Goal: Check status: Check status

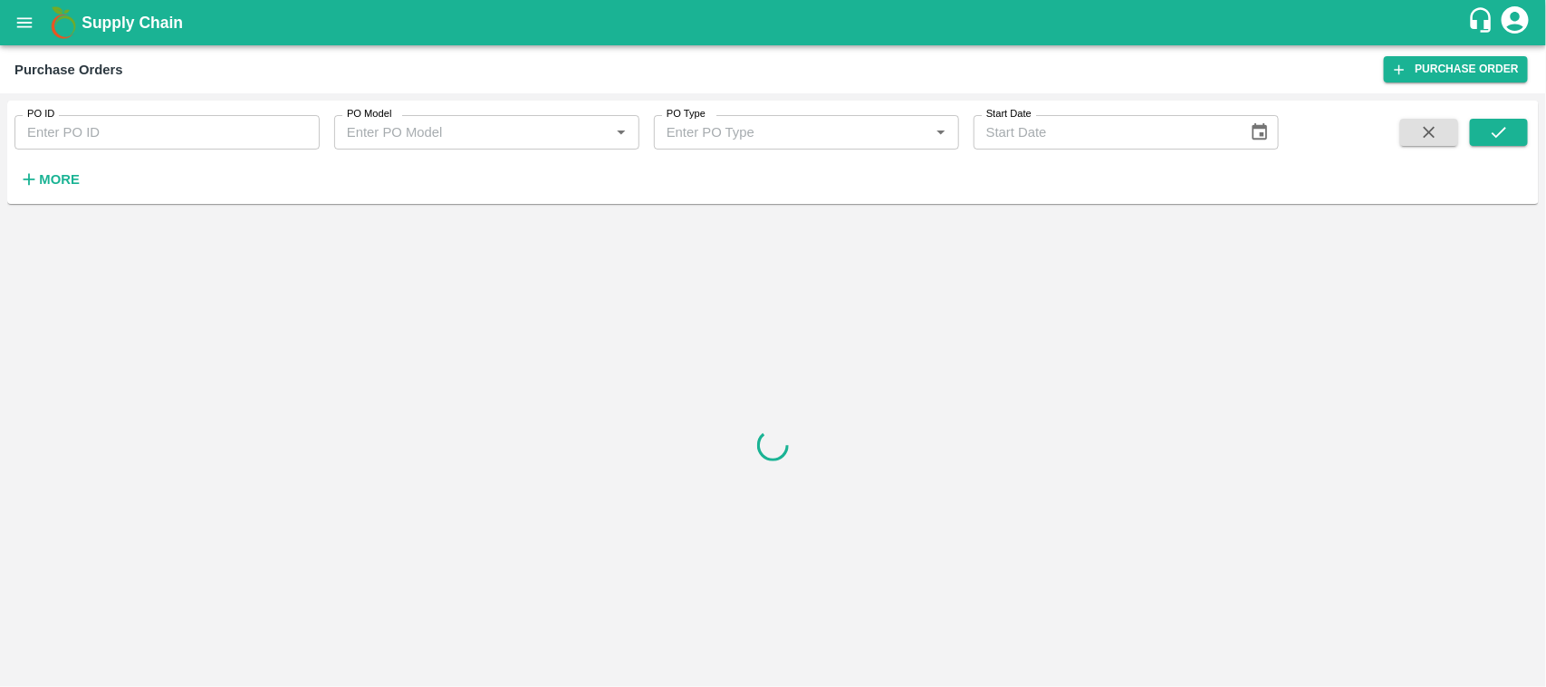
click at [12, 27] on button "open drawer" at bounding box center [25, 23] width 42 height 42
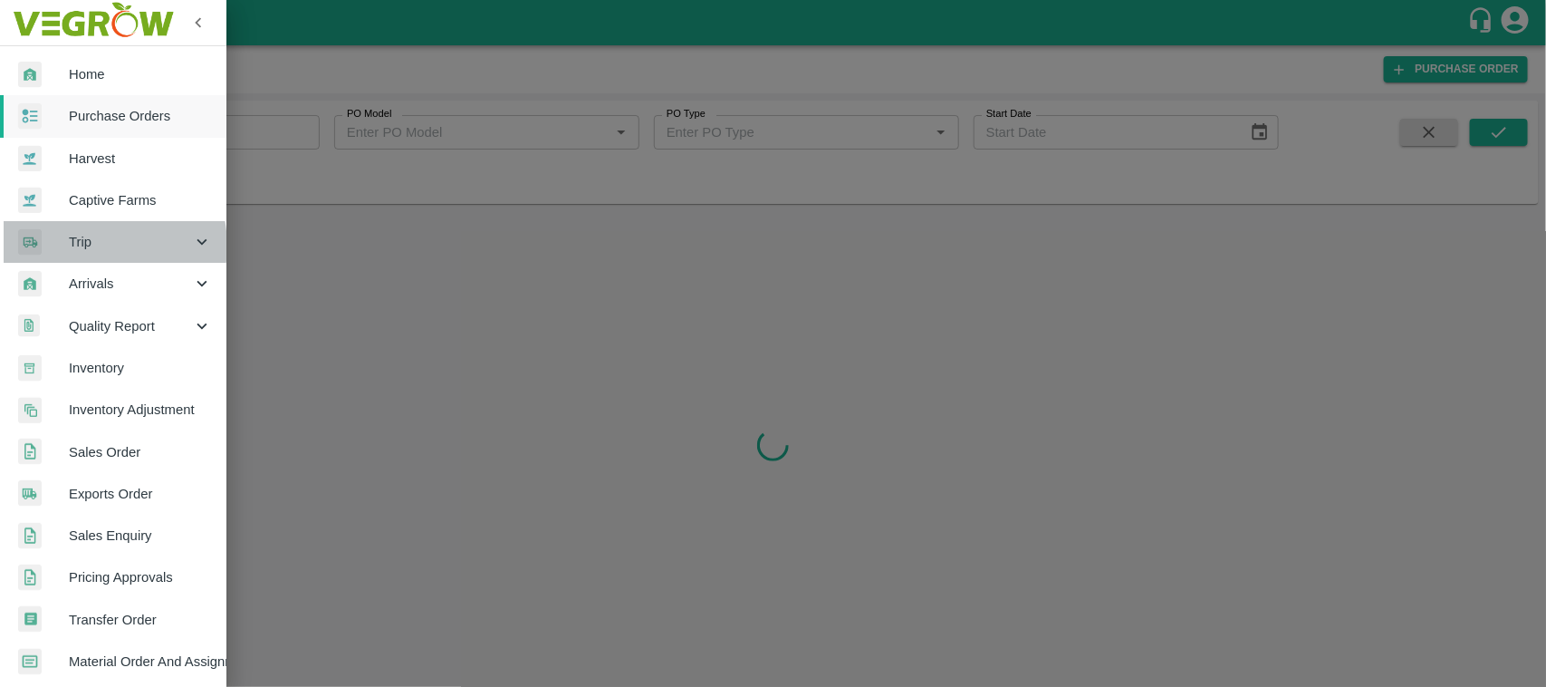
click at [91, 245] on span "Trip" at bounding box center [130, 242] width 123 height 20
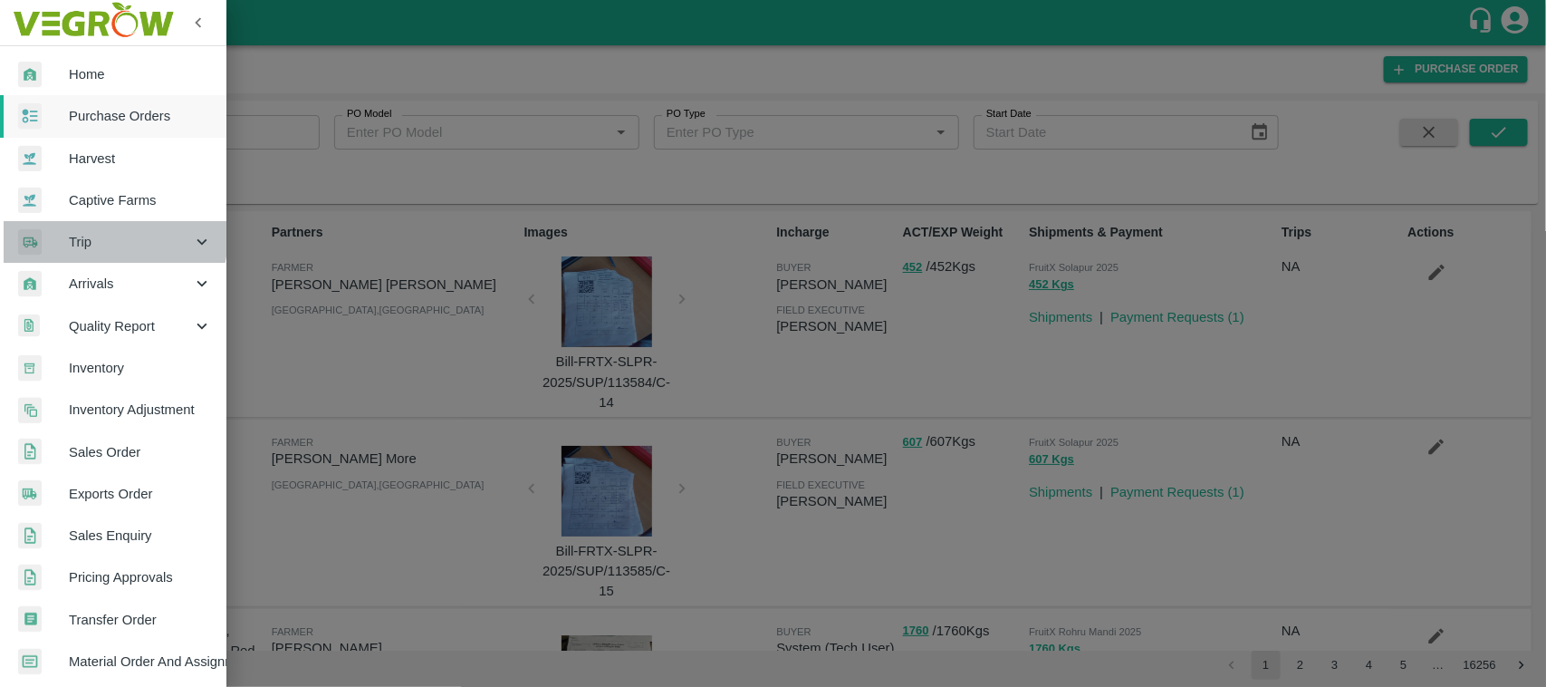
click at [87, 234] on span "Trip" at bounding box center [130, 242] width 123 height 20
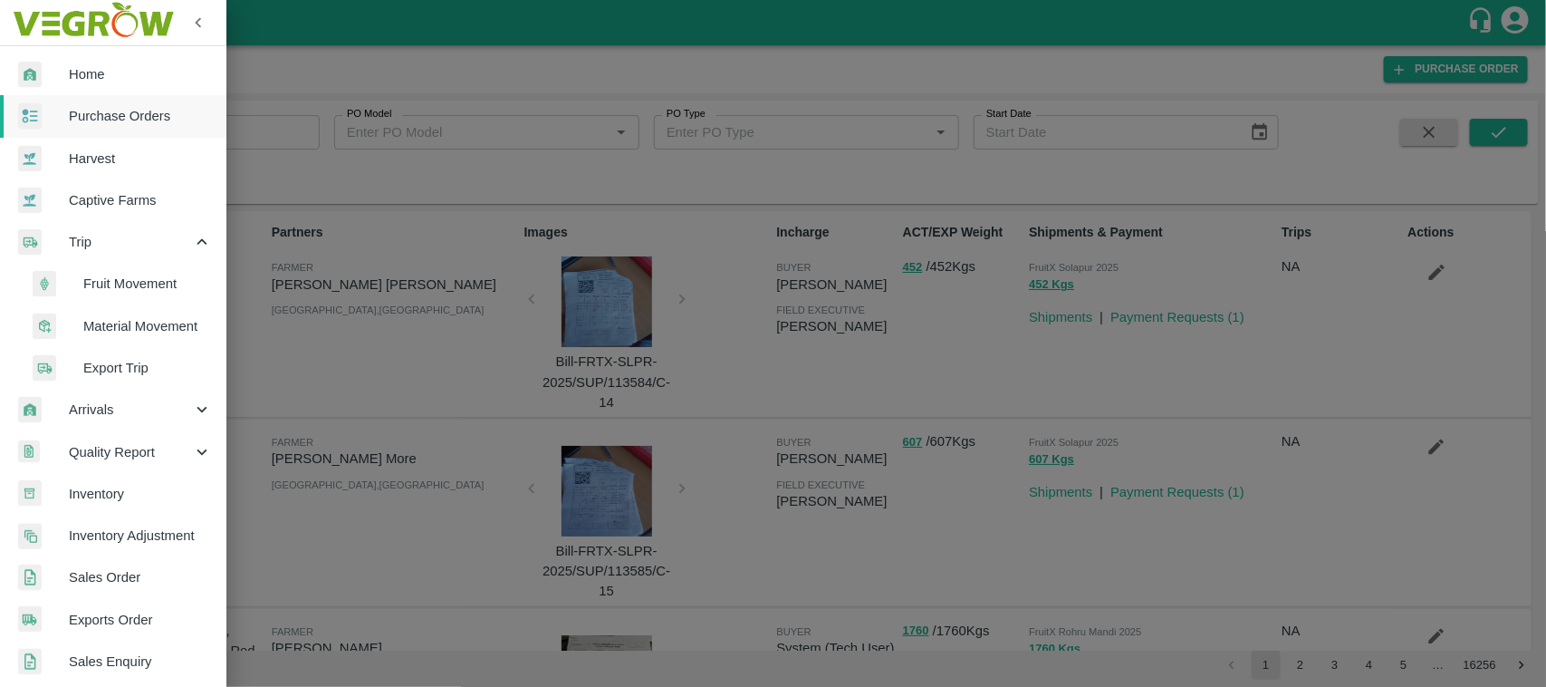
click at [105, 279] on span "Fruit Movement" at bounding box center [147, 284] width 129 height 20
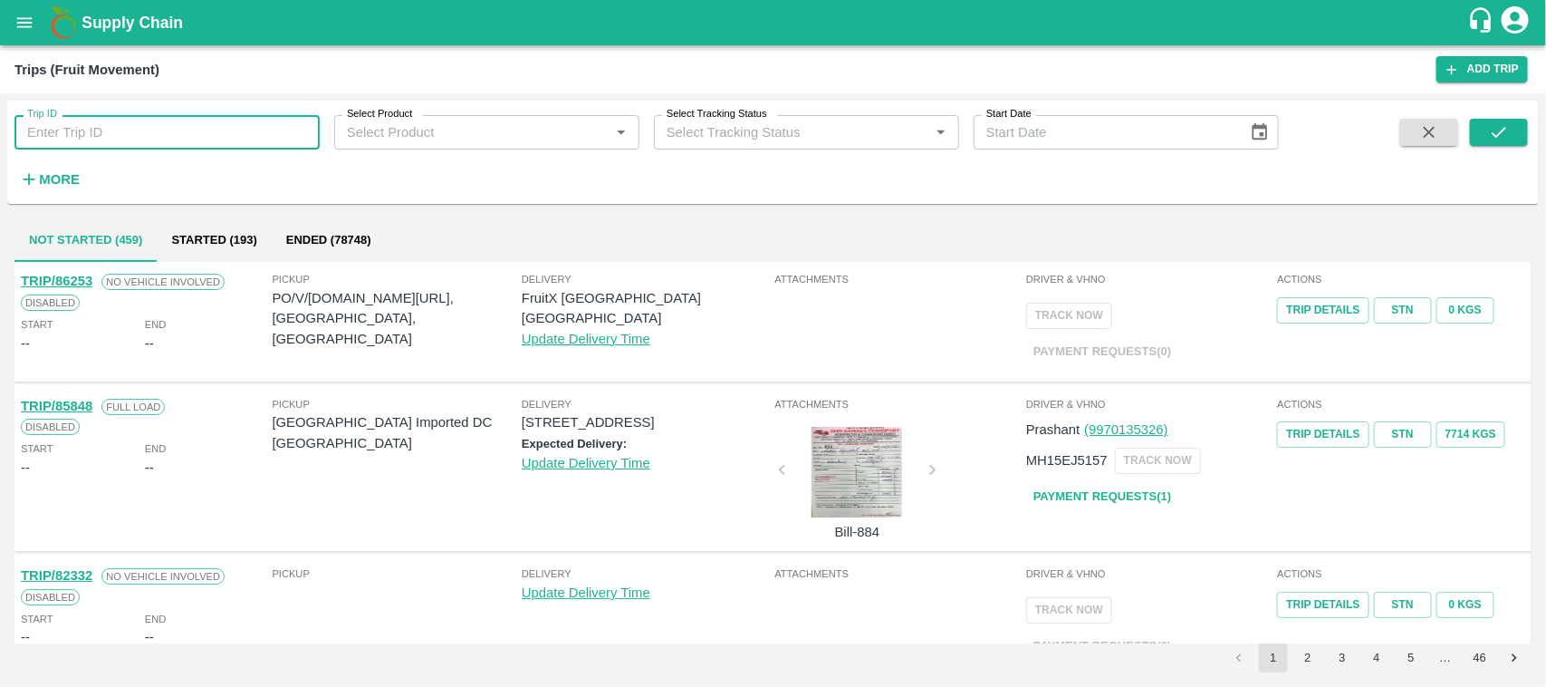
click at [101, 138] on input "Trip ID" at bounding box center [166, 132] width 305 height 34
paste input "86389"
type input "86389"
click at [1505, 130] on icon "submit" at bounding box center [1499, 132] width 20 height 20
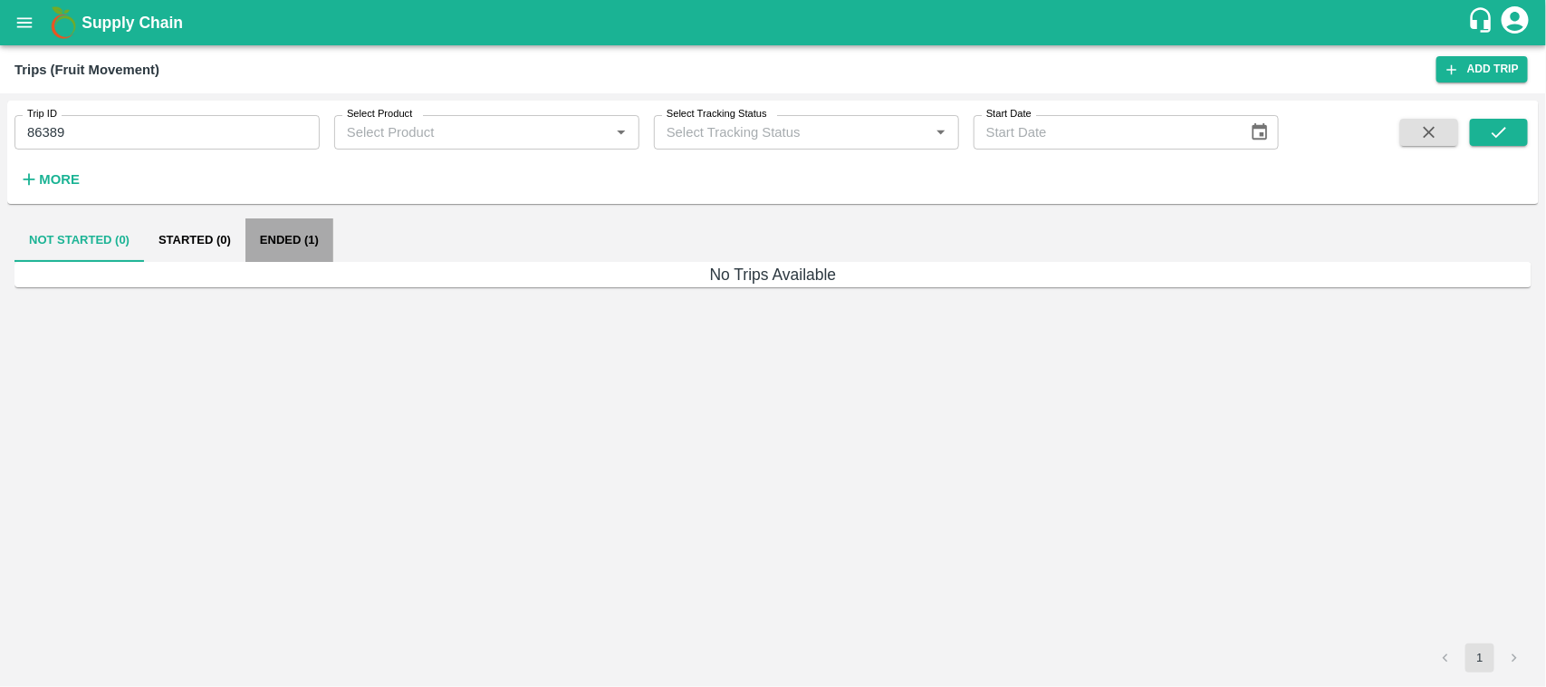
click at [297, 236] on button "Ended (1)" at bounding box center [289, 239] width 88 height 43
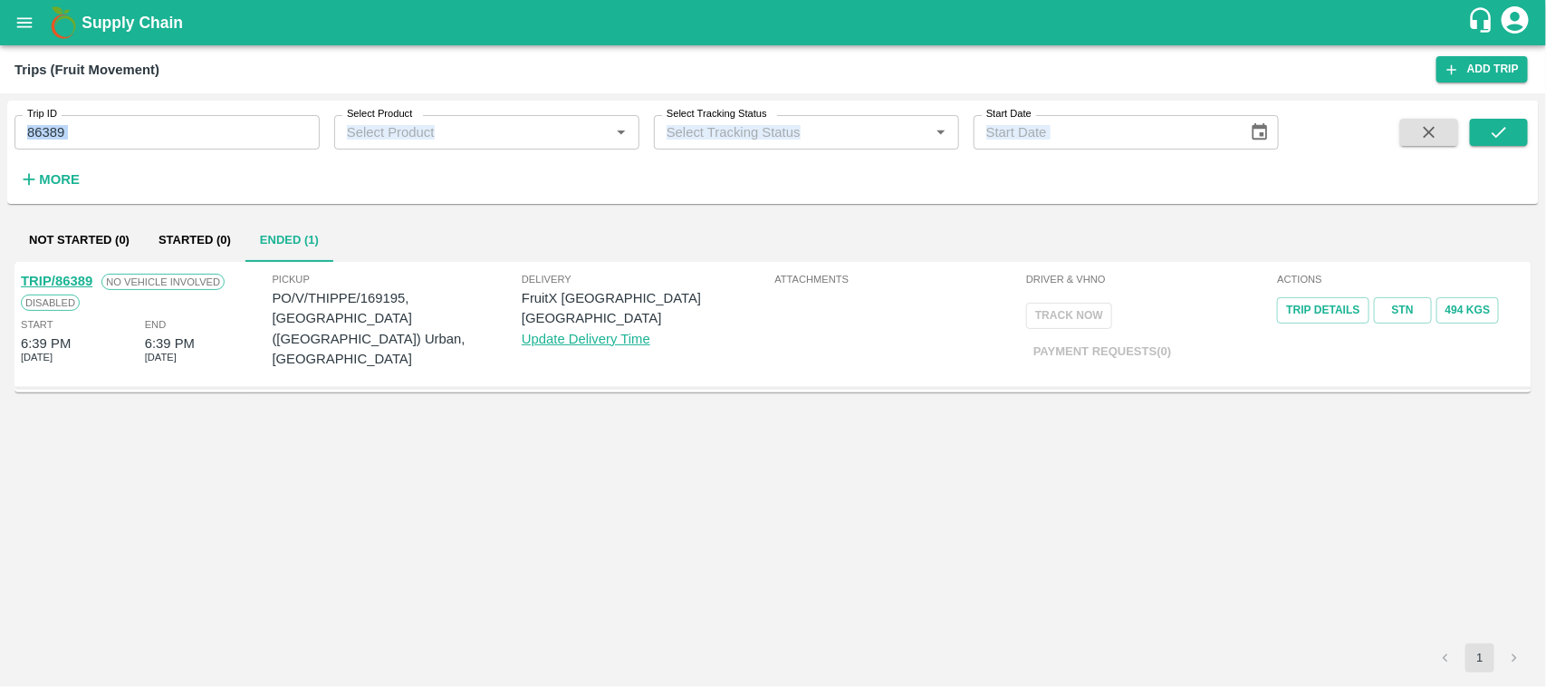
drag, startPoint x: 168, startPoint y: 111, endPoint x: 27, endPoint y: 157, distance: 147.5
click at [27, 157] on div "Trip ID 86389 Trip ID Select Product Select Product   * Select Tracking Status …" at bounding box center [639, 148] width 1279 height 94
click at [27, 157] on div "More" at bounding box center [42, 171] width 84 height 45
drag, startPoint x: 83, startPoint y: 147, endPoint x: 5, endPoint y: 147, distance: 77.9
click at [5, 147] on div "Trip ID 86389 Trip ID Select Product Select Product   * Select Tracking Status …" at bounding box center [773, 389] width 1546 height 593
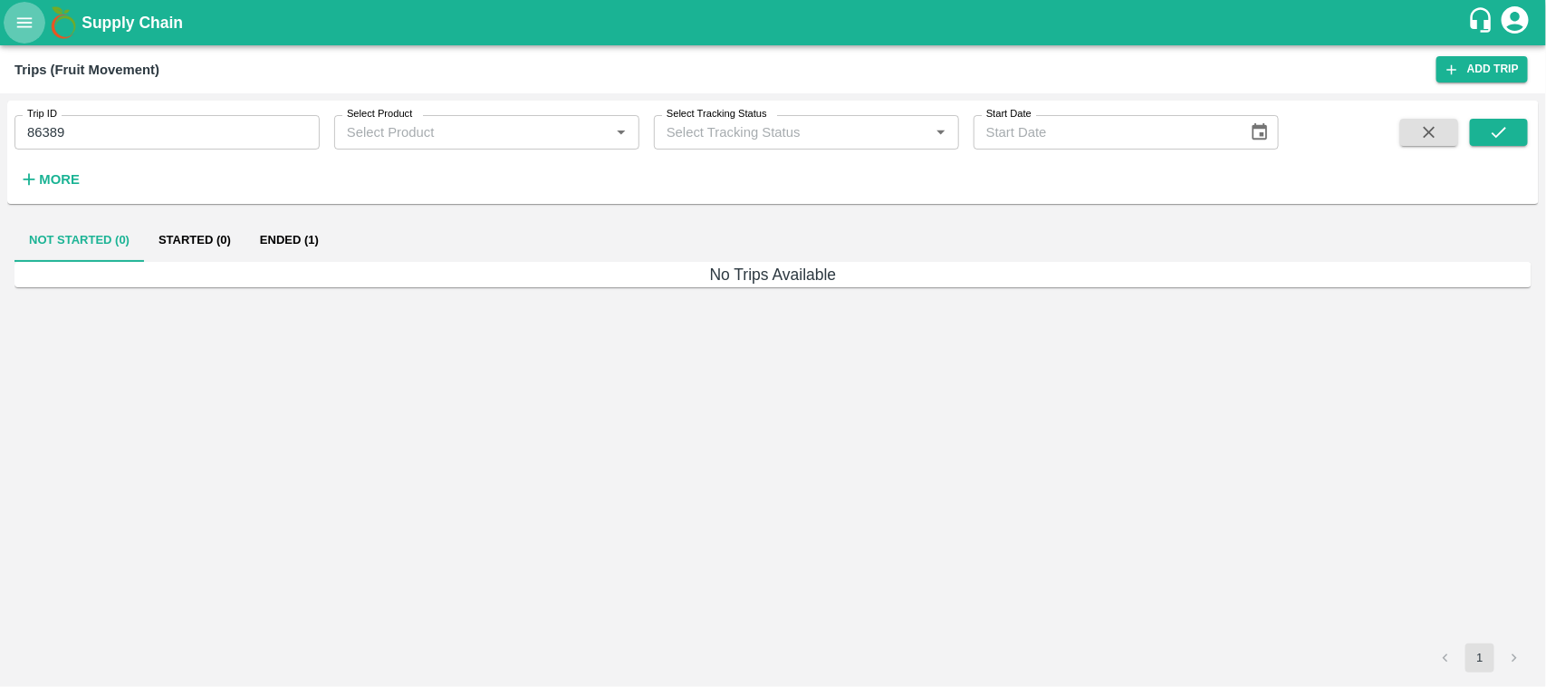
click at [25, 18] on icon "open drawer" at bounding box center [24, 22] width 15 height 10
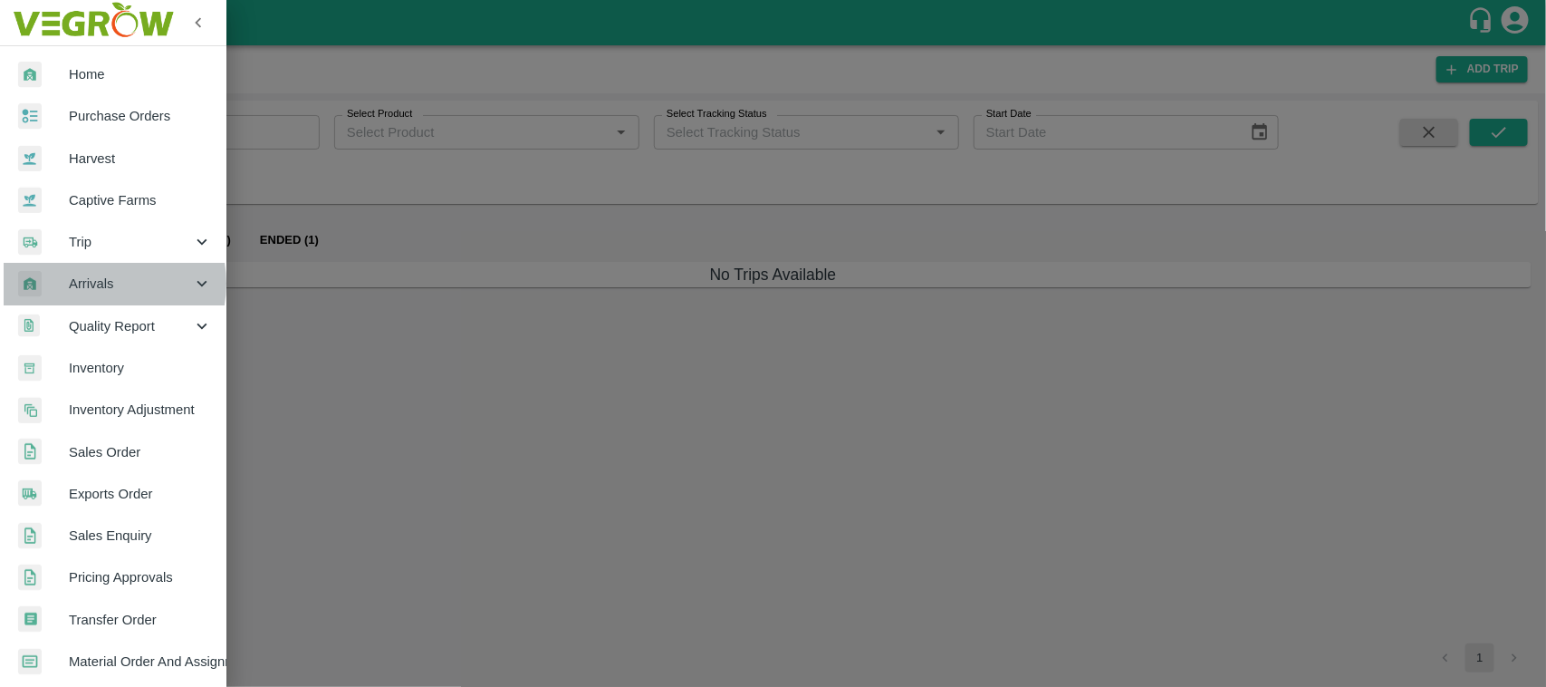
click at [97, 284] on span "Arrivals" at bounding box center [130, 284] width 123 height 20
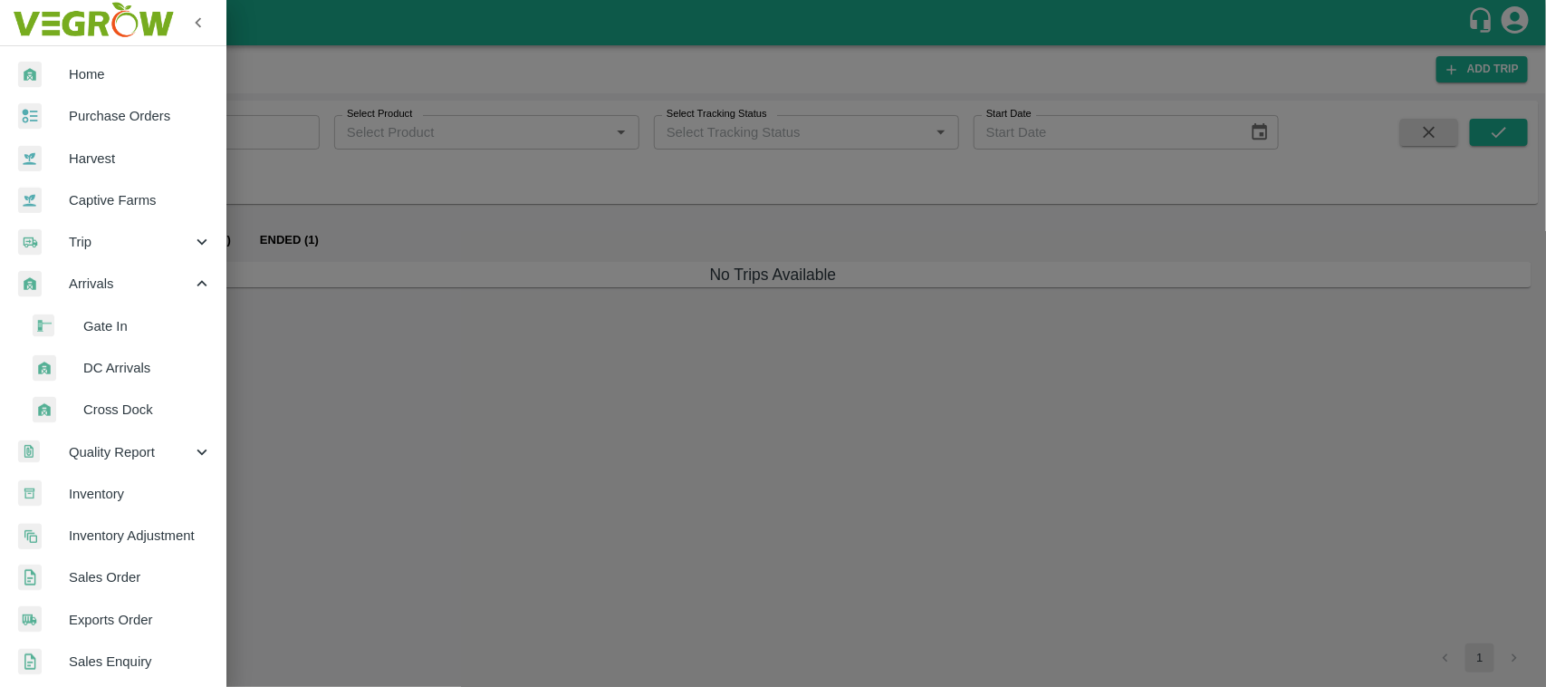
click at [116, 359] on span "DC Arrivals" at bounding box center [147, 368] width 129 height 20
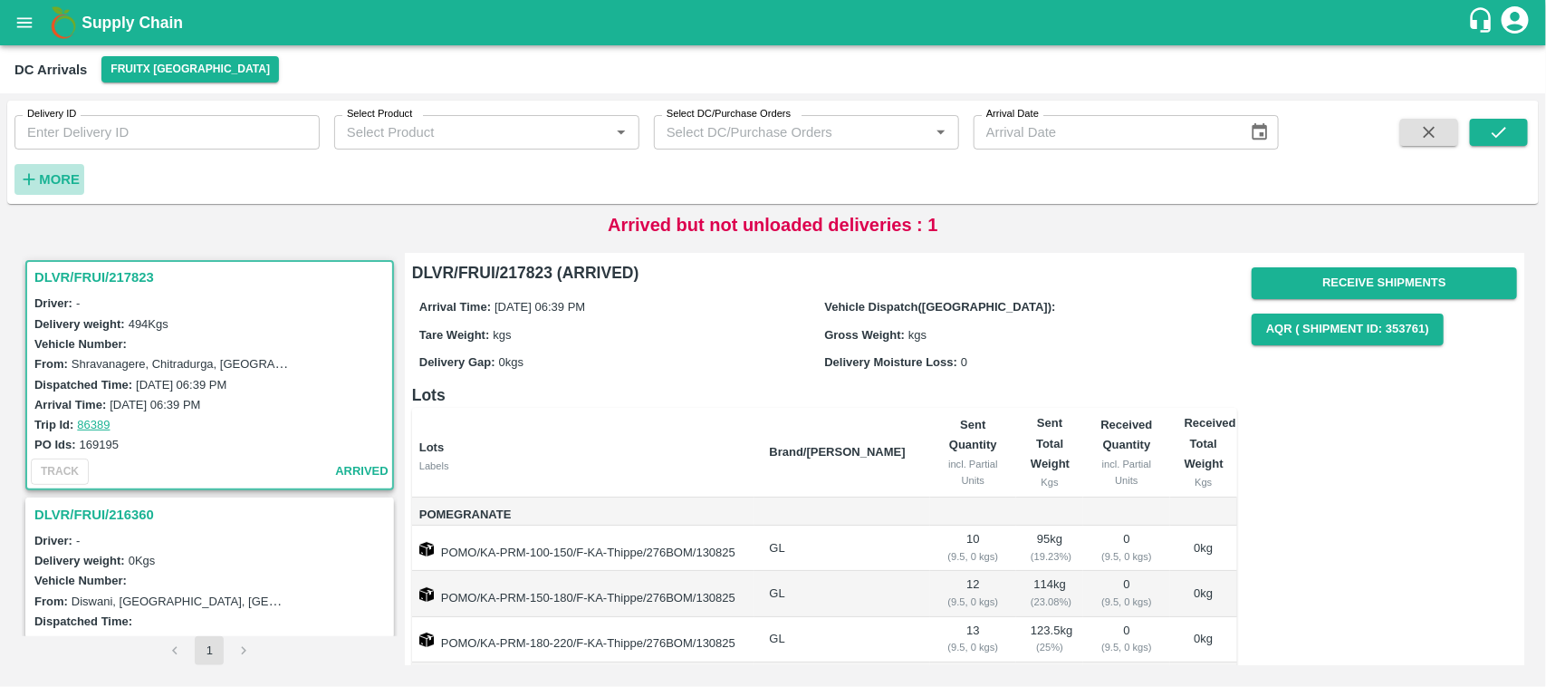
click at [43, 177] on strong "More" at bounding box center [59, 179] width 41 height 14
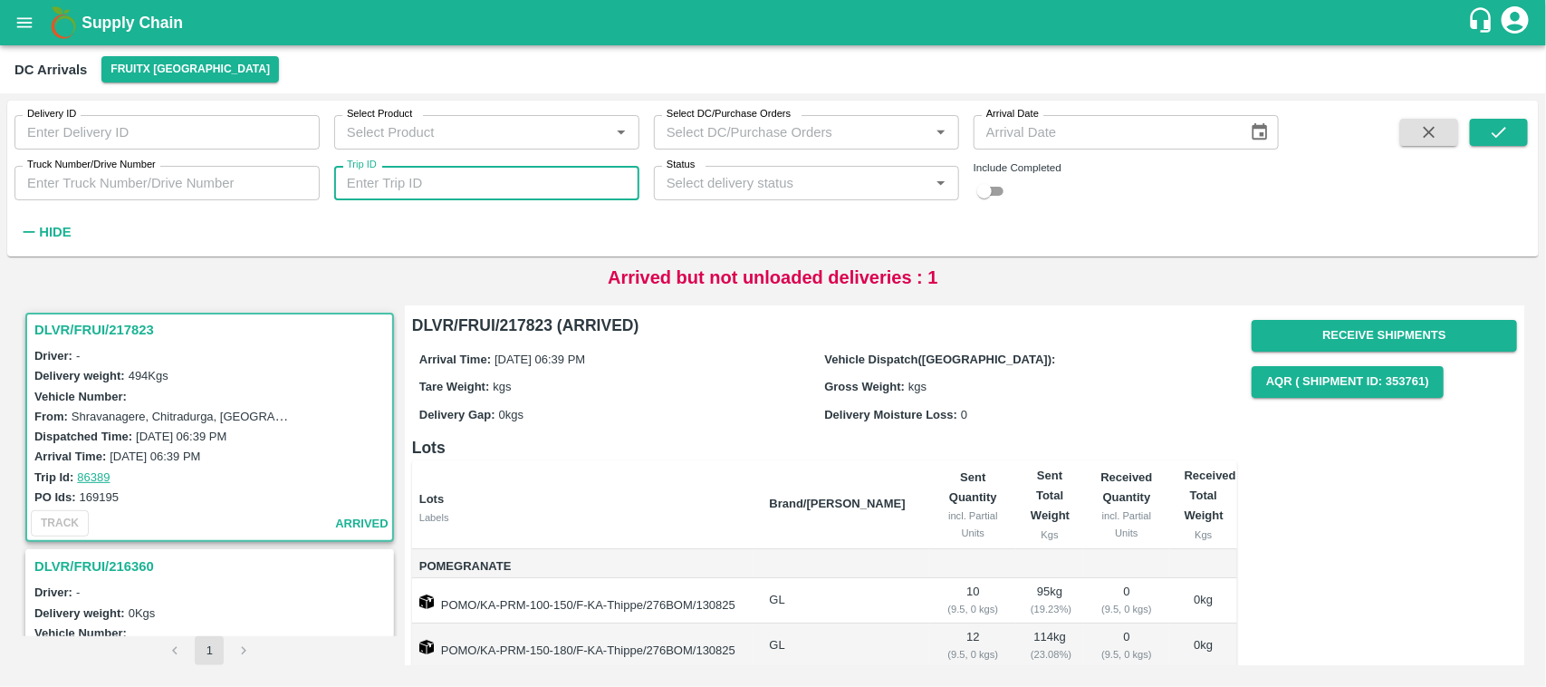
click at [401, 183] on input "Trip ID" at bounding box center [486, 183] width 305 height 34
paste input "86389"
type input "86389"
click at [1496, 127] on icon "submit" at bounding box center [1499, 132] width 20 height 20
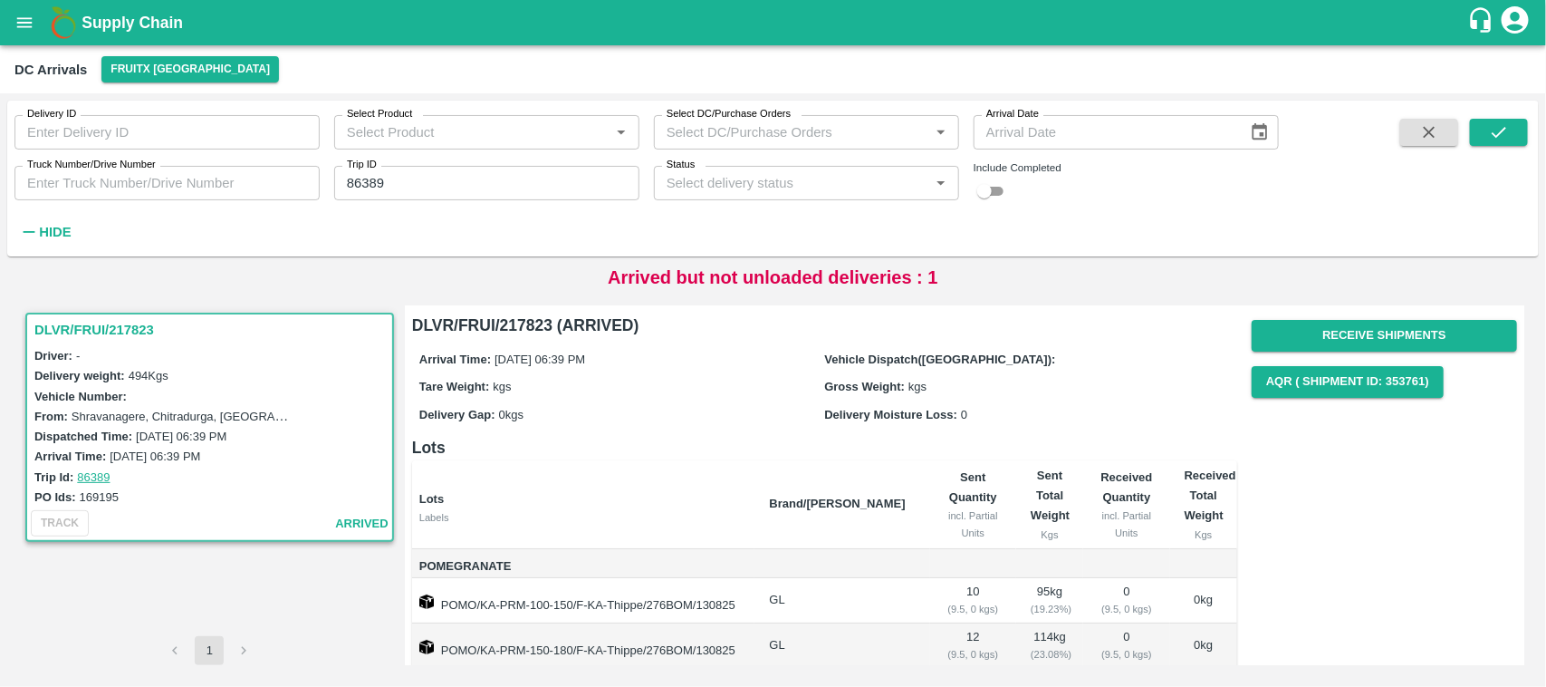
click at [115, 323] on h3 "DLVR/FRUI/217823" at bounding box center [212, 330] width 356 height 24
drag, startPoint x: 551, startPoint y: 324, endPoint x: 503, endPoint y: 323, distance: 48.0
click at [503, 323] on h6 "DLVR/FRUI/217823 (ARRIVED)" at bounding box center [824, 325] width 825 height 25
copy h6 "217823"
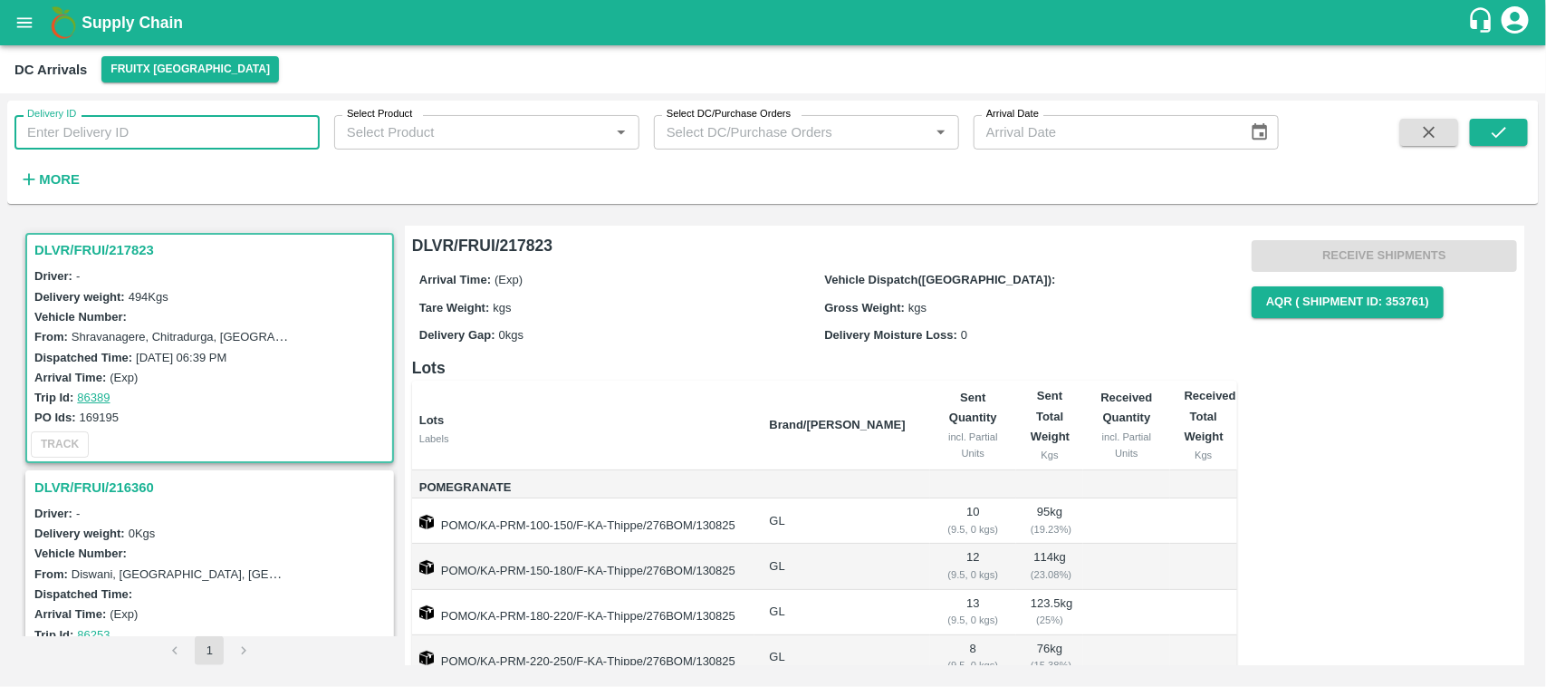
click at [93, 132] on input "Delivery ID" at bounding box center [166, 132] width 305 height 34
paste input "217823"
type input "217823"
click at [1482, 127] on button "submit" at bounding box center [1499, 132] width 58 height 27
